Goal: Task Accomplishment & Management: Manage account settings

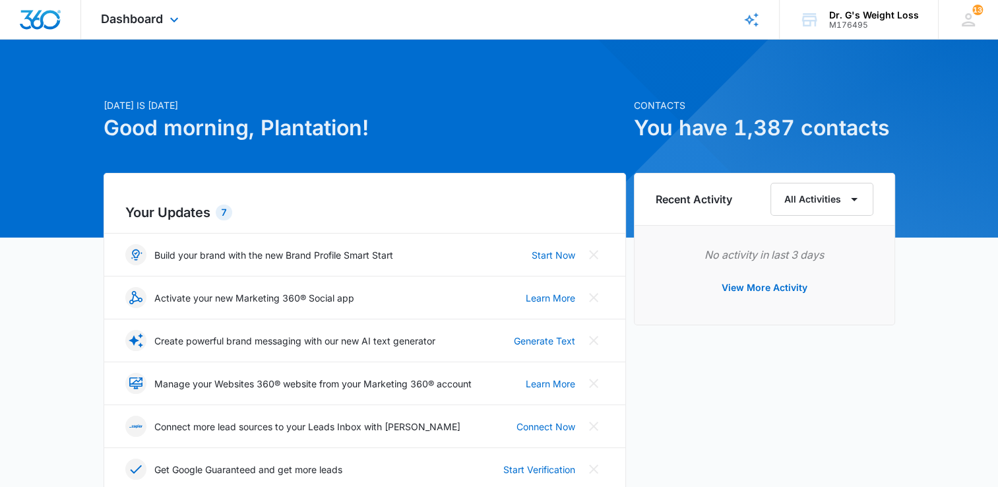
click at [166, 21] on div "Dashboard Apps Reputation Forms CRM Email Social Content Ads Intelligence Files…" at bounding box center [141, 19] width 121 height 39
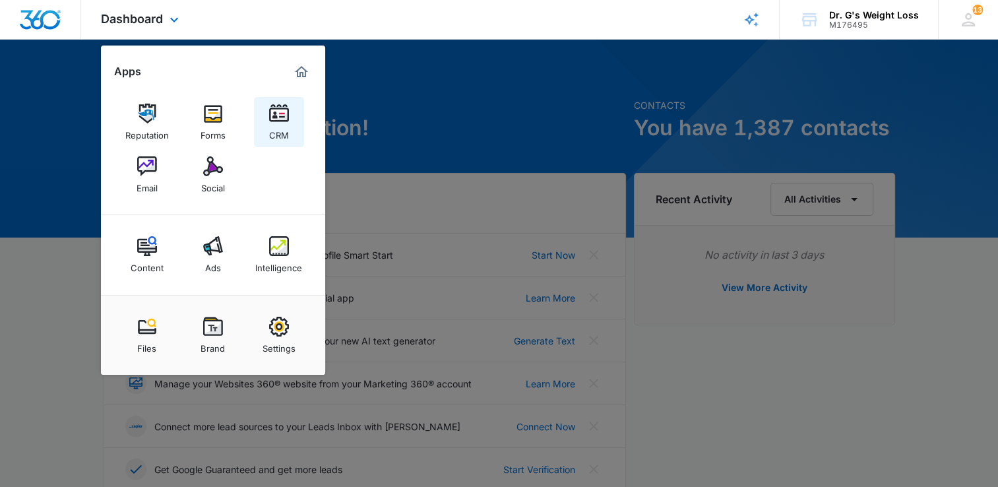
click at [285, 115] on img at bounding box center [279, 114] width 20 height 20
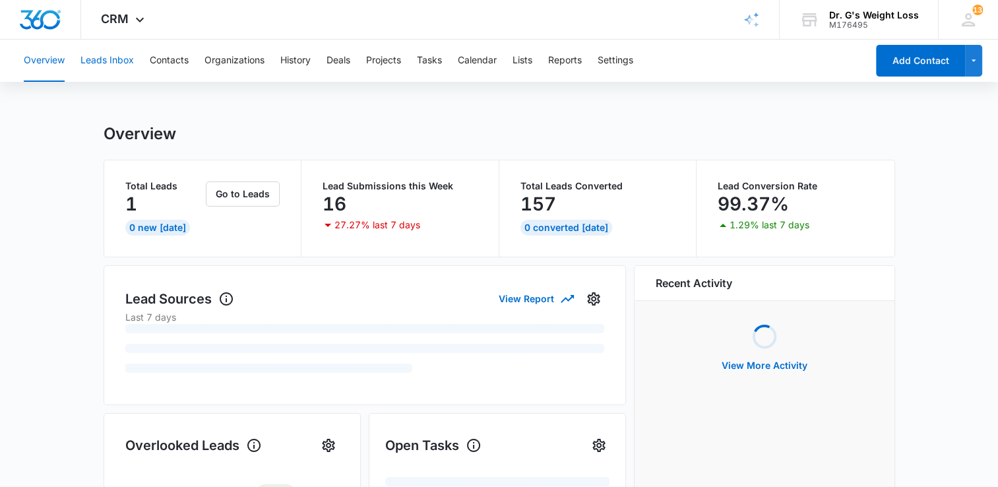
click at [107, 61] on button "Leads Inbox" at bounding box center [106, 61] width 53 height 42
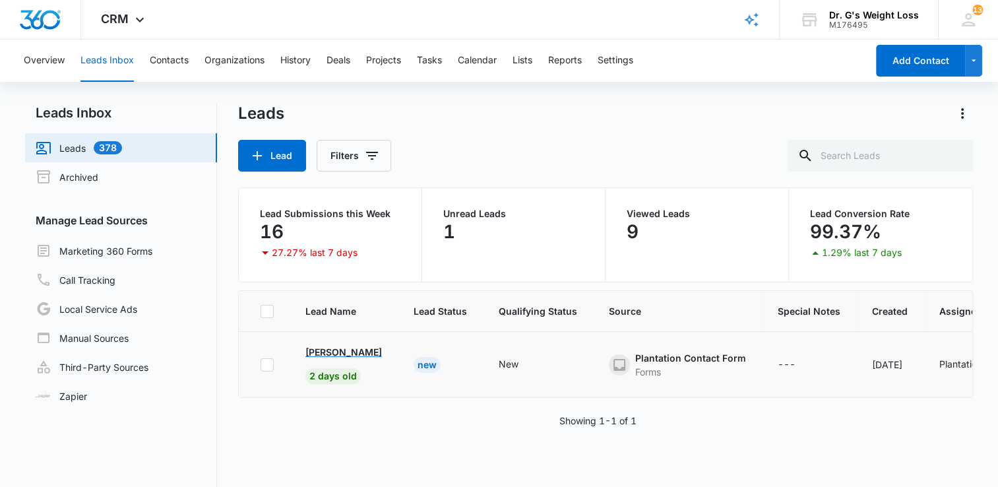
click at [351, 352] on p "[PERSON_NAME]" at bounding box center [343, 352] width 77 height 14
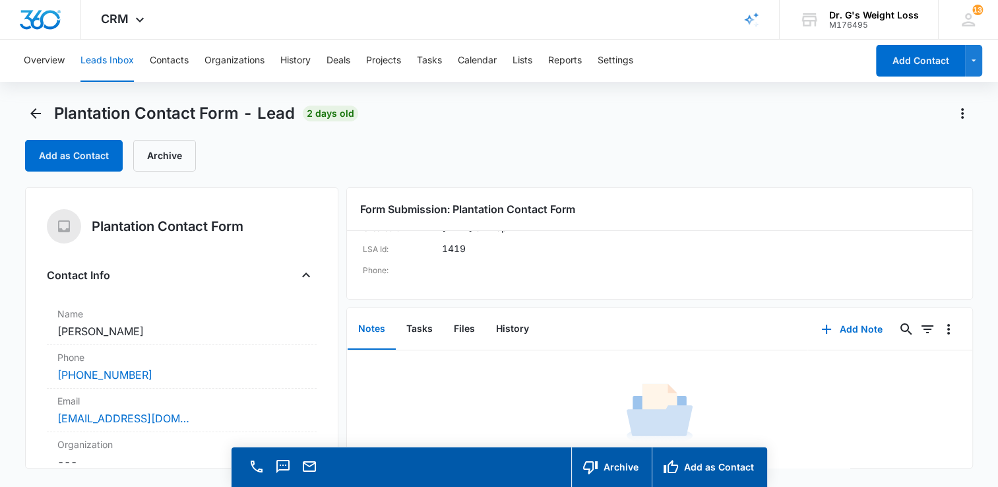
drag, startPoint x: 729, startPoint y: 302, endPoint x: 718, endPoint y: 321, distance: 22.2
click at [728, 302] on div "Form Submission: Plantation Contact Form Created On: [DATE] 04:43pm LSA Id: 141…" at bounding box center [659, 327] width 627 height 281
click at [826, 333] on button "Add Note" at bounding box center [852, 329] width 88 height 32
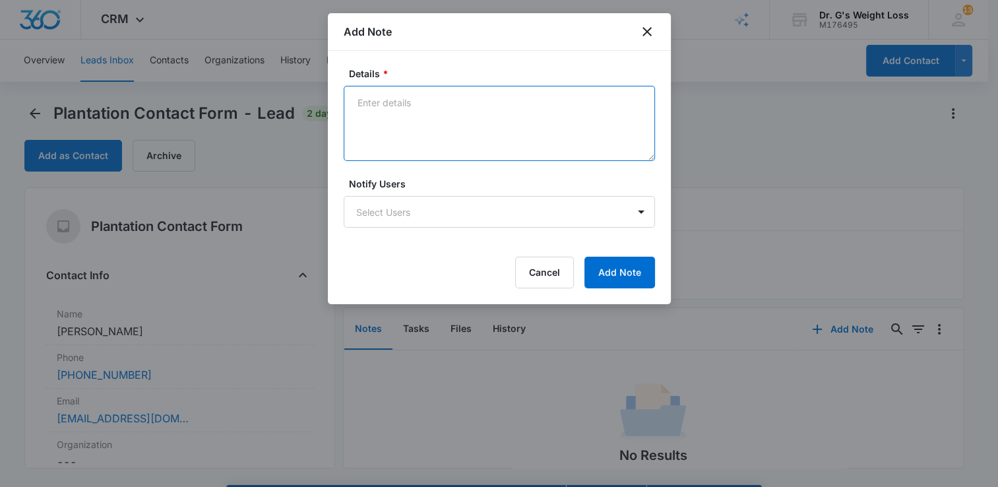
drag, startPoint x: 383, startPoint y: 128, endPoint x: 380, endPoint y: 109, distance: 19.3
click at [383, 125] on textarea "Details *" at bounding box center [499, 123] width 311 height 75
click at [360, 133] on textarea "O" at bounding box center [499, 123] width 311 height 75
type textarea "[PERSON_NAME] left a message [DATE] 9:31am"
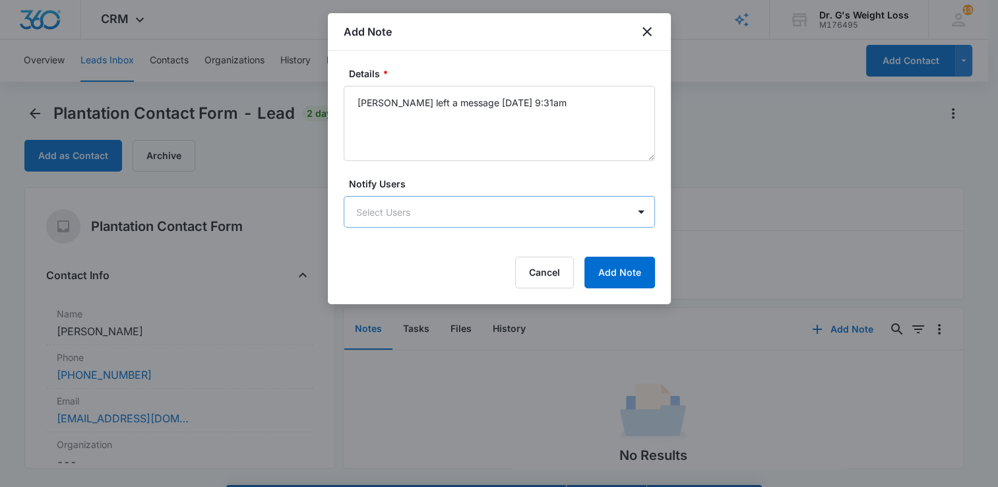
click at [497, 211] on body "CRM Apps Reputation Forms CRM Email Social Content Ads Intelligence Files Brand…" at bounding box center [499, 262] width 998 height 525
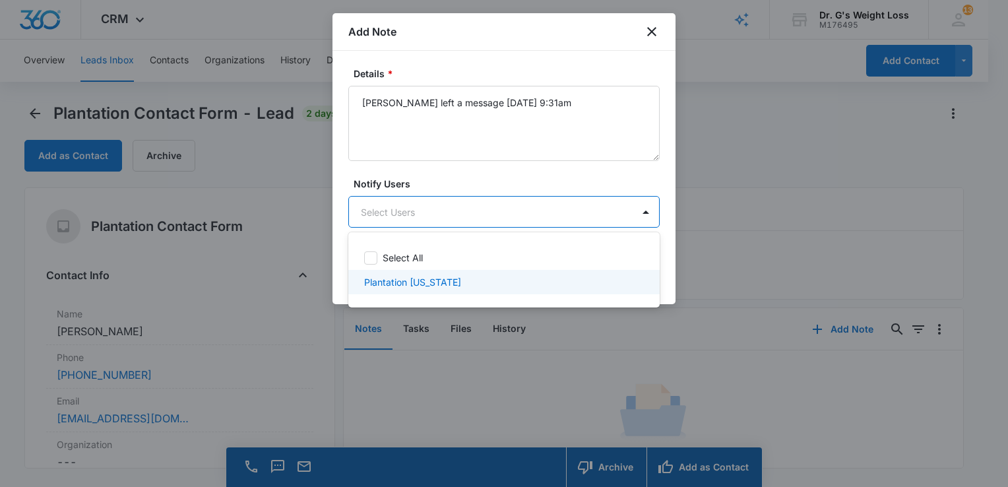
click at [465, 281] on div "Plantation [US_STATE]" at bounding box center [502, 282] width 277 height 14
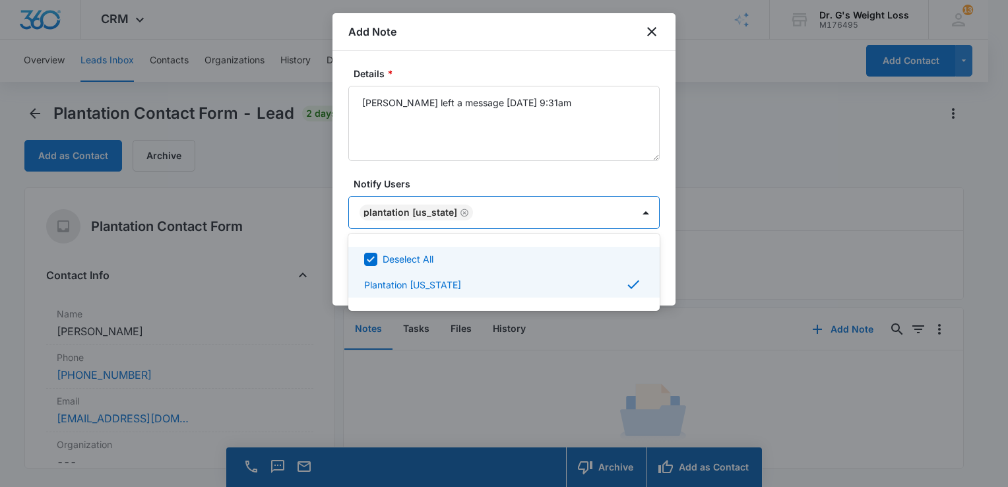
click at [670, 246] on div at bounding box center [504, 243] width 1008 height 487
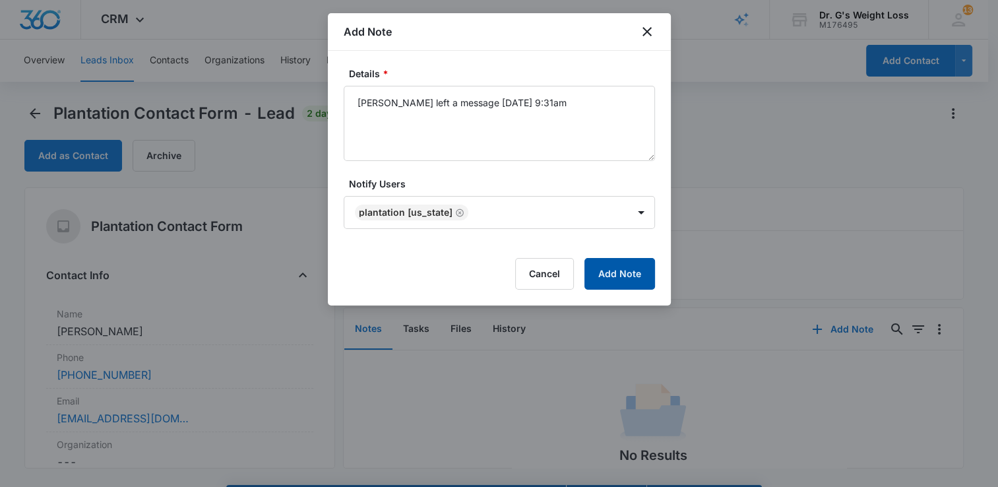
click at [649, 268] on button "Add Note" at bounding box center [620, 274] width 71 height 32
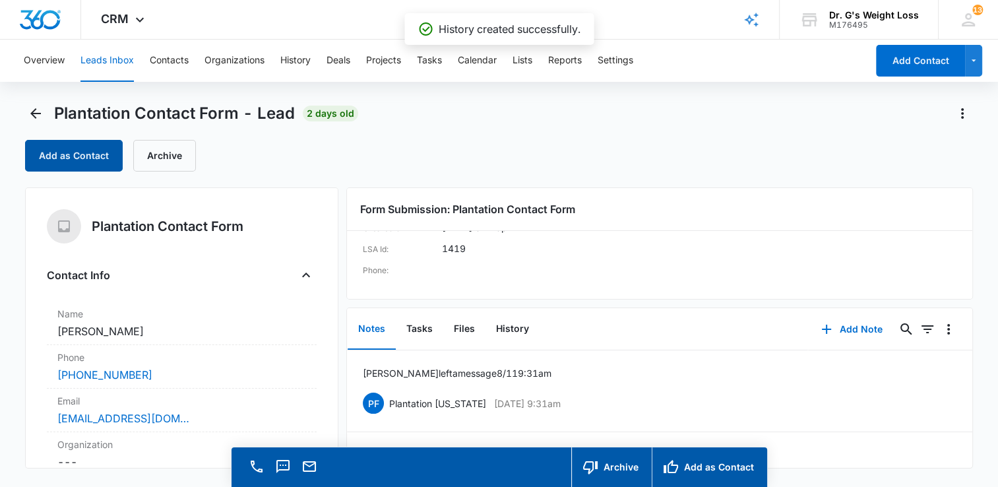
click at [40, 153] on button "Add as Contact" at bounding box center [74, 156] width 98 height 32
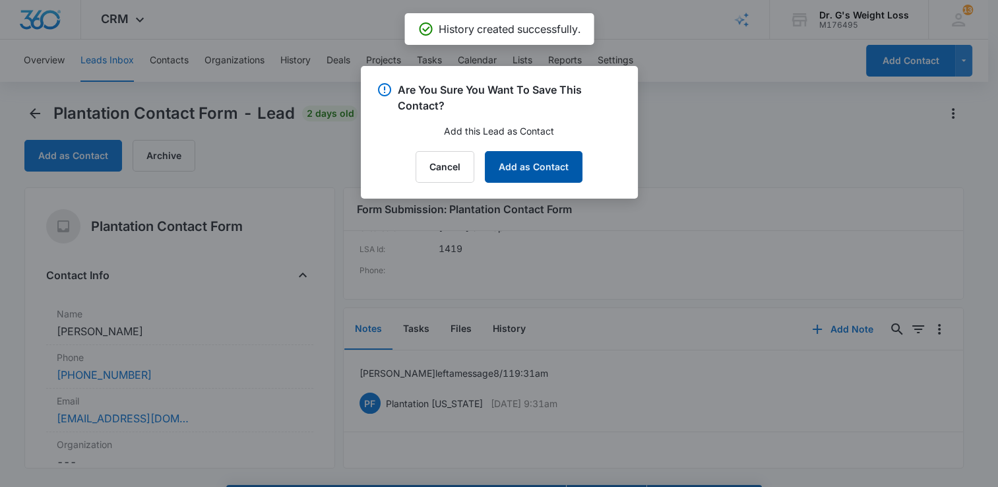
click at [573, 162] on button "Add as Contact" at bounding box center [534, 167] width 98 height 32
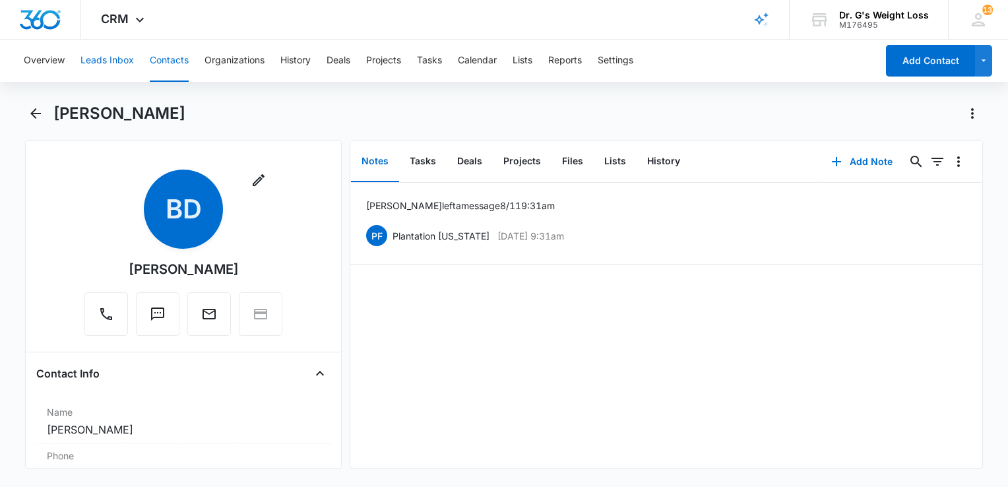
click at [102, 65] on button "Leads Inbox" at bounding box center [106, 61] width 53 height 42
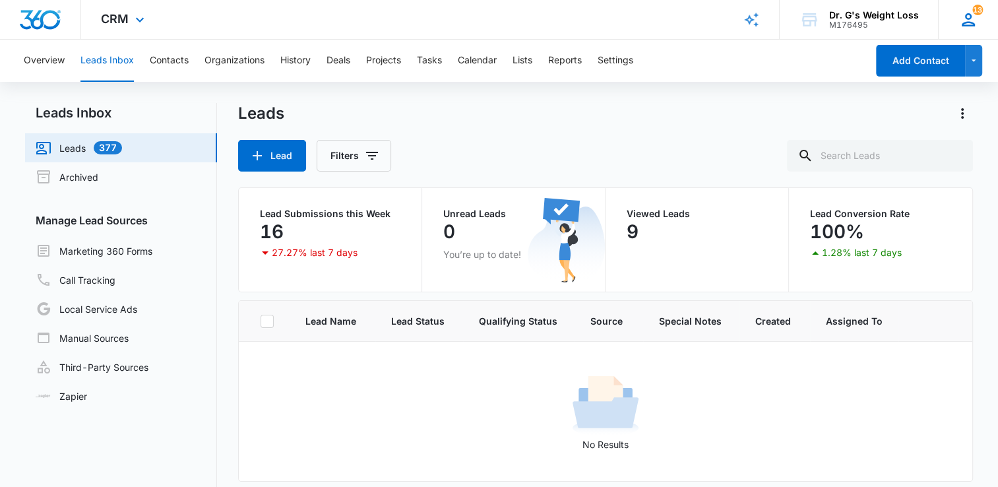
click at [979, 19] on div "13 PF Plantation [US_STATE][GEOGRAPHIC_DATA][EMAIL_ADDRESS][US_STATE][DOMAIN_NA…" at bounding box center [968, 19] width 60 height 39
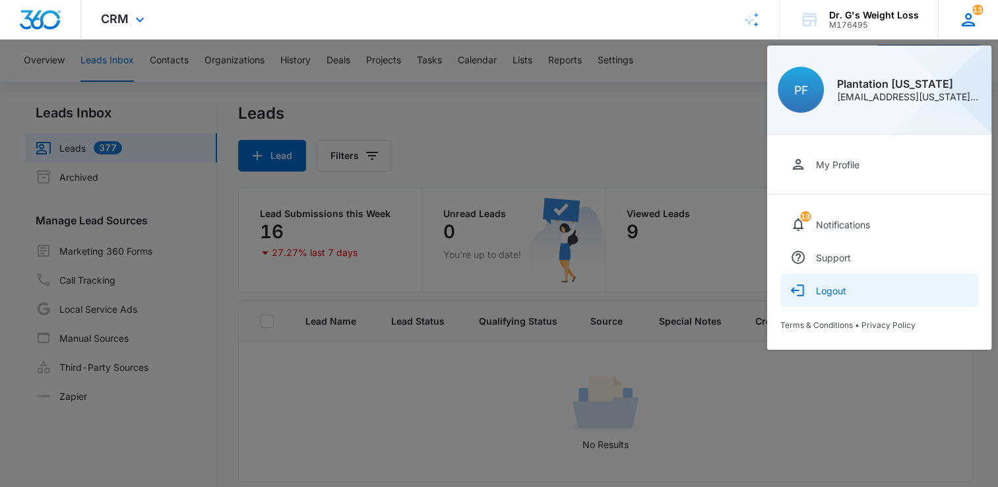
click at [842, 287] on div "Logout" at bounding box center [831, 290] width 30 height 11
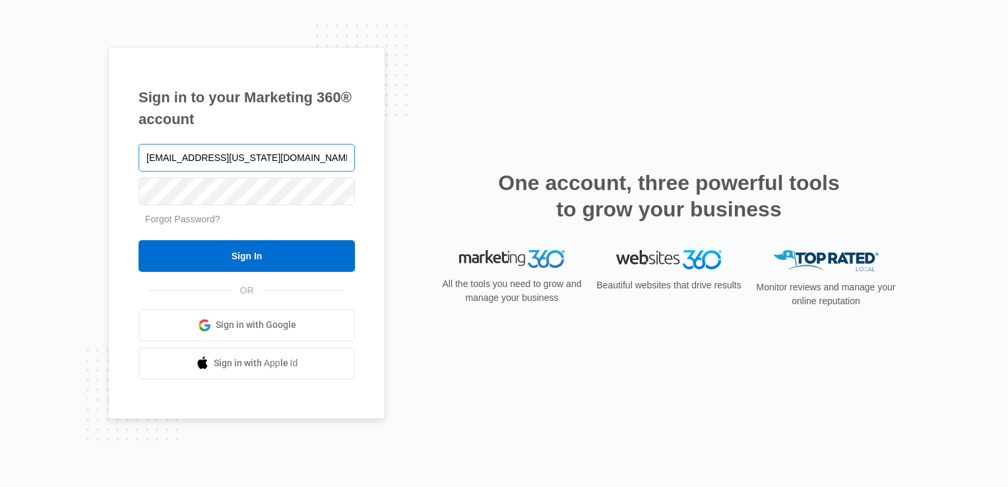
drag, startPoint x: 300, startPoint y: 160, endPoint x: 293, endPoint y: 165, distance: 8.4
click at [298, 160] on input "Plantation.Florida@drgsweightloss.com" at bounding box center [247, 158] width 216 height 28
type input "deerfield.florida@drgsweightloss.com"
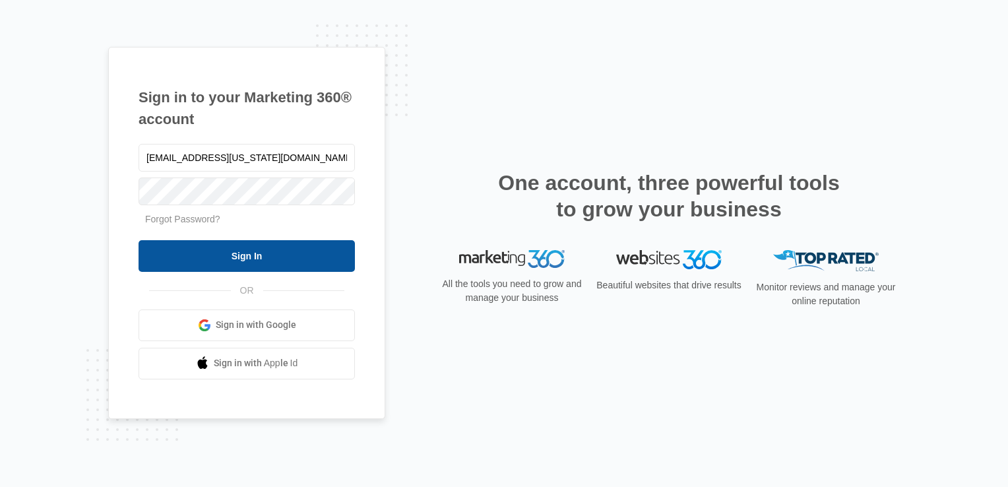
click at [208, 256] on input "Sign In" at bounding box center [247, 256] width 216 height 32
